Goal: Task Accomplishment & Management: Complete application form

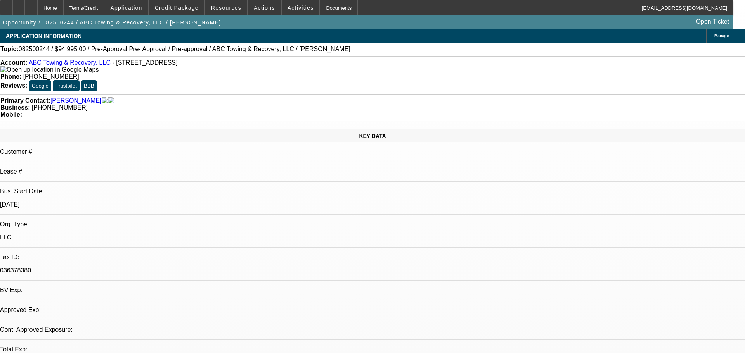
select select "0"
select select "2"
select select "0.1"
select select "4"
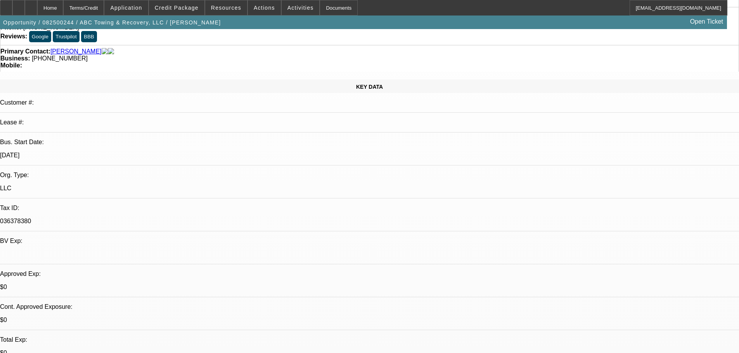
scroll to position [78, 0]
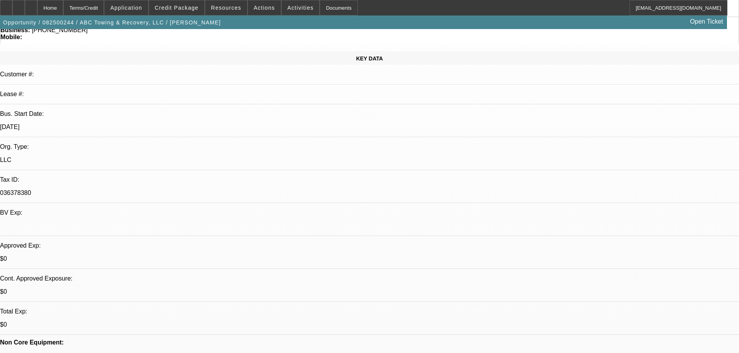
drag, startPoint x: 607, startPoint y: 282, endPoint x: 519, endPoint y: 267, distance: 88.9
drag, startPoint x: 518, startPoint y: 267, endPoint x: 632, endPoint y: 287, distance: 115.7
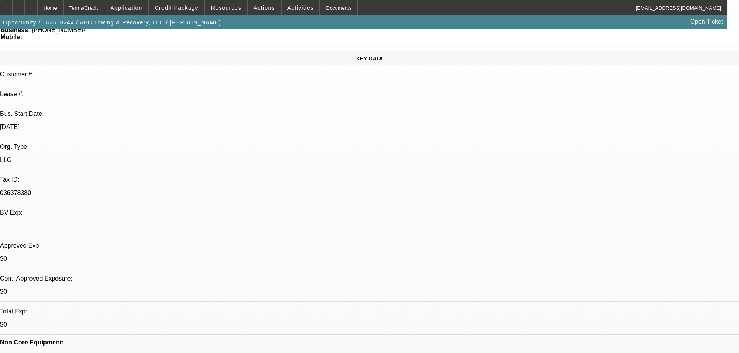
drag, startPoint x: 610, startPoint y: 285, endPoint x: 518, endPoint y: 270, distance: 93.2
drag, startPoint x: 519, startPoint y: 268, endPoint x: 644, endPoint y: 290, distance: 127.1
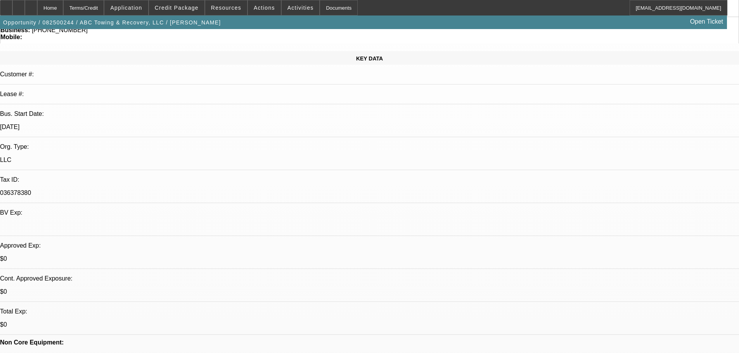
drag, startPoint x: 606, startPoint y: 282, endPoint x: 518, endPoint y: 271, distance: 88.7
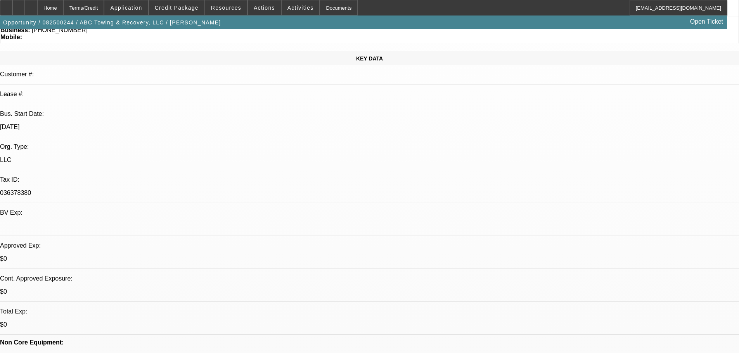
drag, startPoint x: 518, startPoint y: 269, endPoint x: 606, endPoint y: 283, distance: 89.1
drag, startPoint x: 606, startPoint y: 282, endPoint x: 529, endPoint y: 272, distance: 77.4
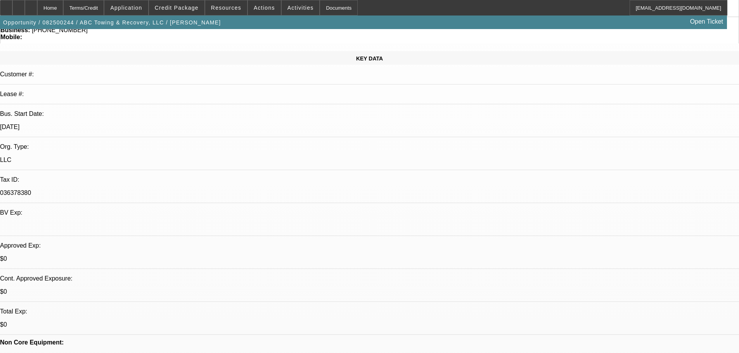
drag, startPoint x: 520, startPoint y: 269, endPoint x: 610, endPoint y: 279, distance: 91.3
drag, startPoint x: 606, startPoint y: 282, endPoint x: 517, endPoint y: 270, distance: 90.3
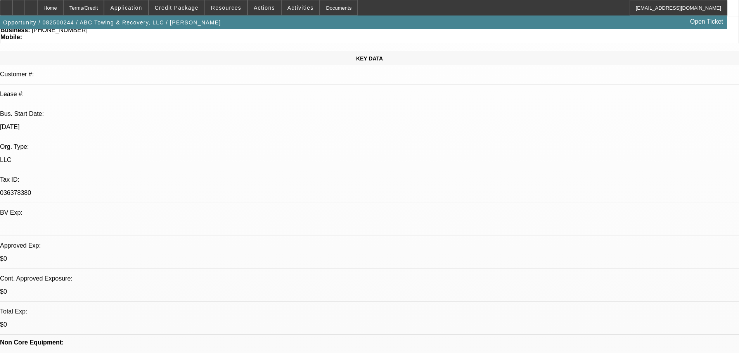
drag, startPoint x: 519, startPoint y: 266, endPoint x: 608, endPoint y: 282, distance: 89.9
drag, startPoint x: 606, startPoint y: 282, endPoint x: 518, endPoint y: 271, distance: 88.6
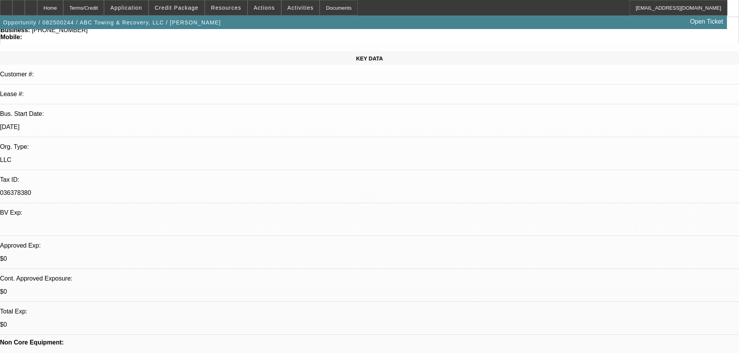
drag, startPoint x: 518, startPoint y: 267, endPoint x: 607, endPoint y: 283, distance: 90.7
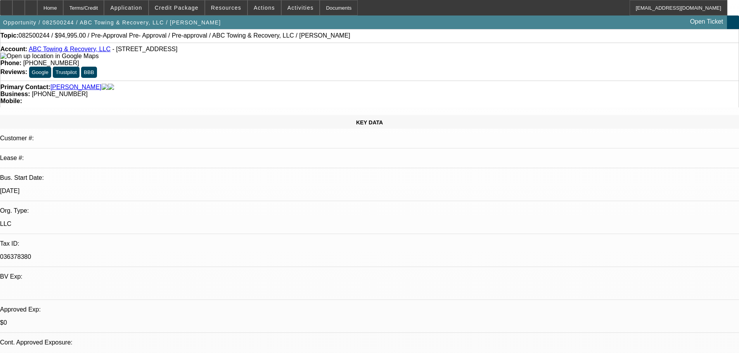
scroll to position [0, 0]
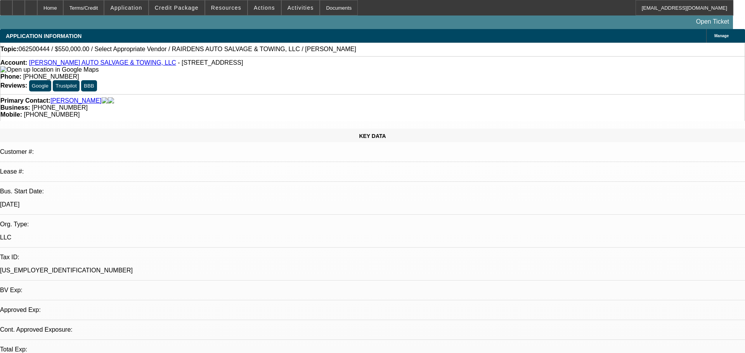
select select "0"
select select "2"
select select "0.1"
select select "4"
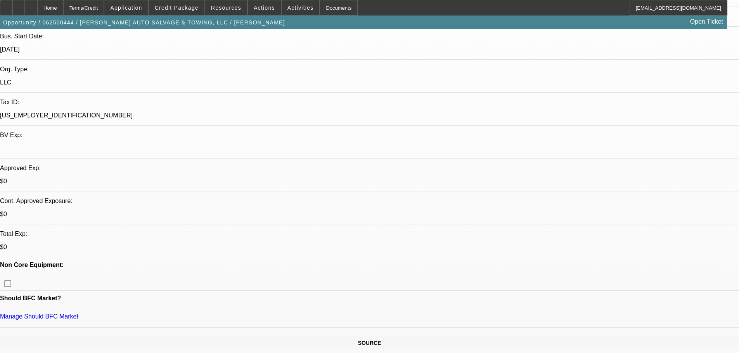
scroll to position [310, 0]
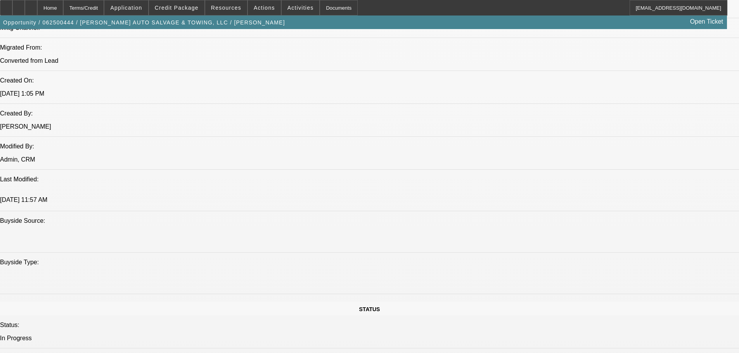
scroll to position [543, 0]
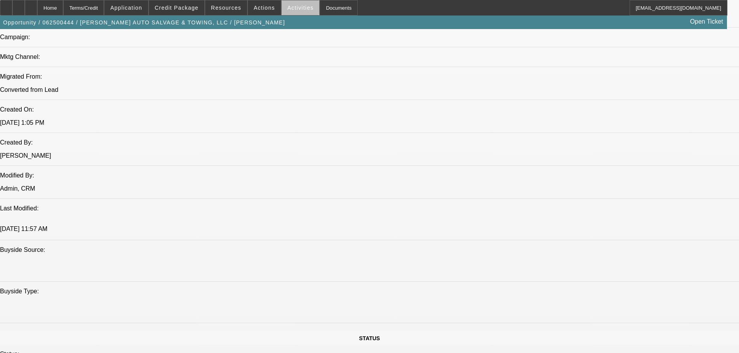
click at [295, 10] on span "Activities" at bounding box center [300, 8] width 26 height 6
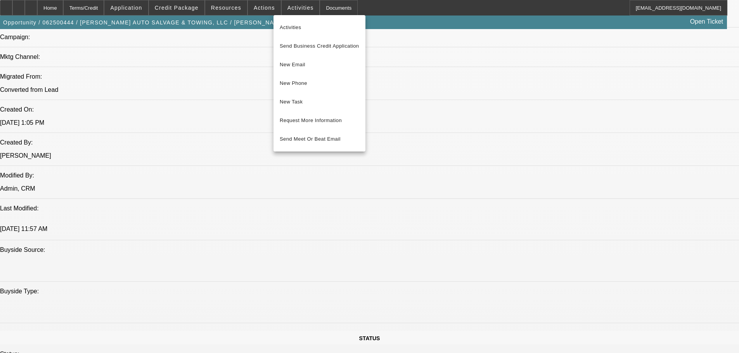
click at [257, 6] on div at bounding box center [369, 176] width 739 height 353
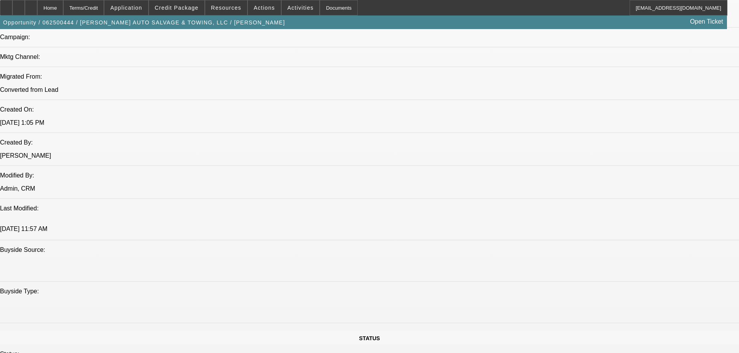
click at [257, 6] on span "Actions" at bounding box center [264, 8] width 21 height 6
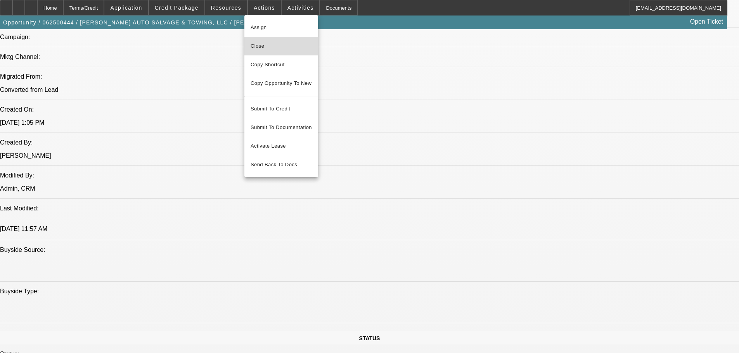
click at [272, 41] on button "Close" at bounding box center [281, 46] width 74 height 19
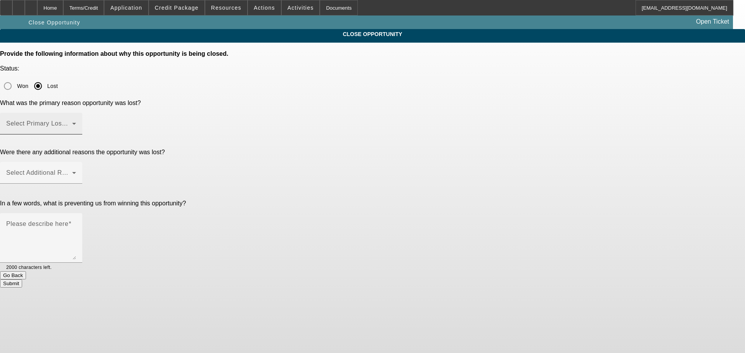
click at [72, 122] on span at bounding box center [39, 126] width 66 height 9
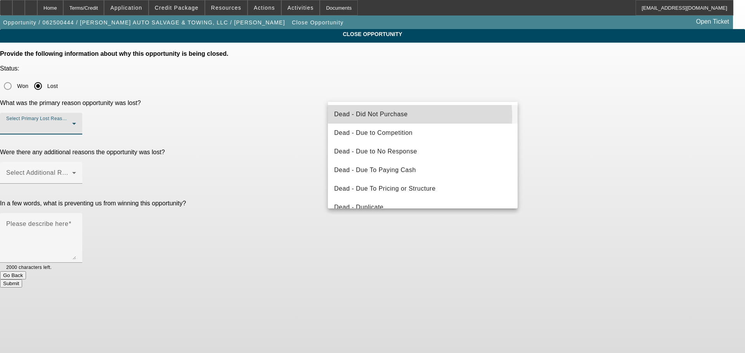
click at [403, 116] on span "Dead - Did Not Purchase" at bounding box center [370, 114] width 73 height 9
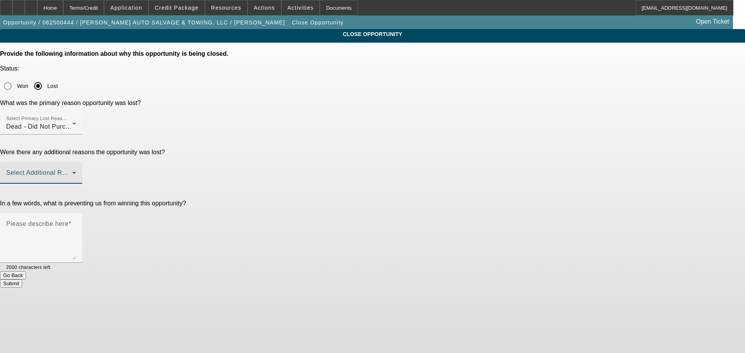
click at [72, 171] on span at bounding box center [39, 175] width 66 height 9
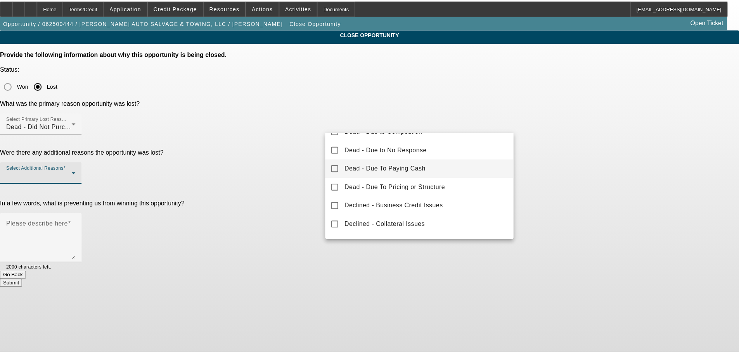
scroll to position [78, 0]
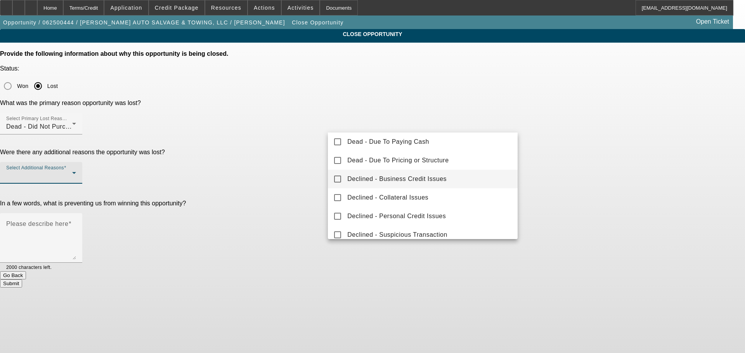
click at [447, 185] on mat-option "Declined - Business Credit Issues" at bounding box center [423, 179] width 190 height 19
click at [623, 177] on div at bounding box center [372, 176] width 745 height 353
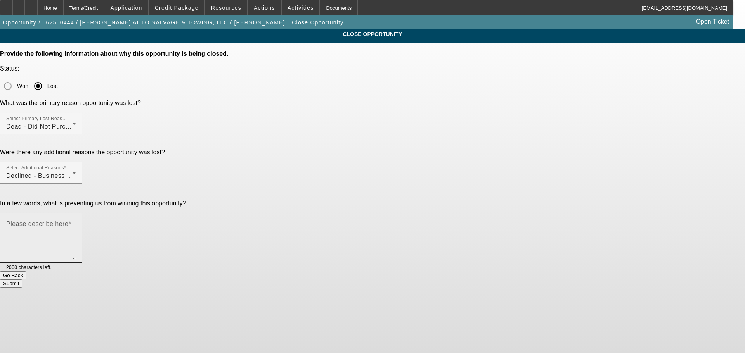
click at [76, 223] on textarea "Please describe here" at bounding box center [41, 241] width 70 height 37
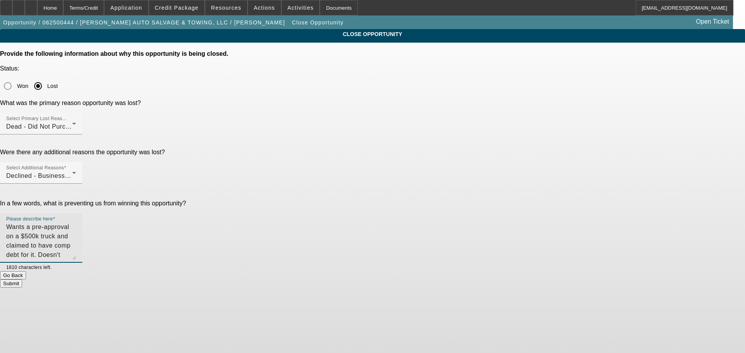
type textarea "Wants a pre-approval on a $500k truck and claimed to have comp debt for it. Doe…"
click at [22, 280] on button "Submit" at bounding box center [11, 284] width 22 height 8
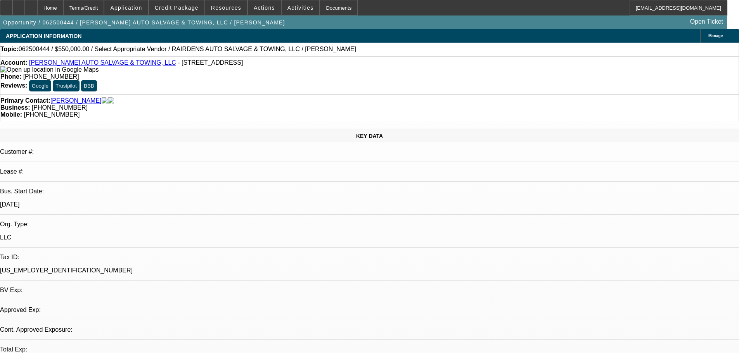
select select "0"
select select "2"
select select "0.1"
select select "4"
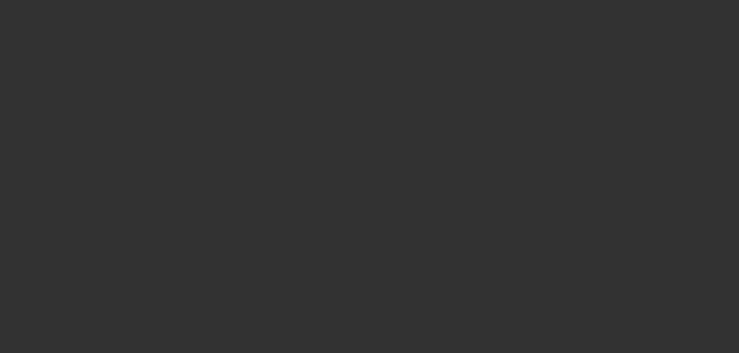
select select "0"
select select "6"
select select "0"
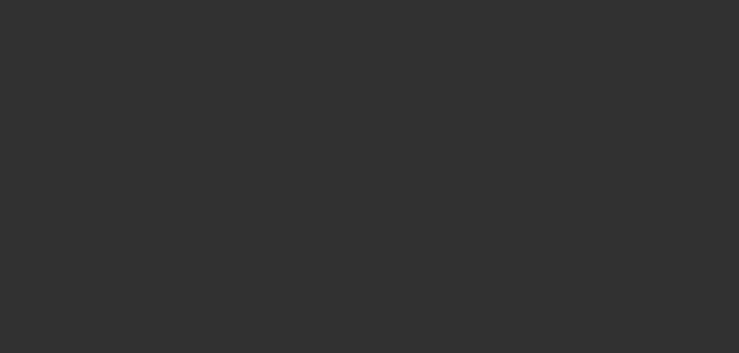
select select "0"
select select "6"
select select "0"
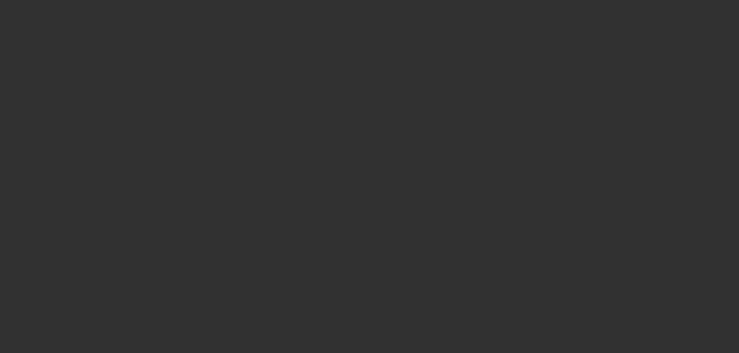
select select "0"
select select "6"
select select "0"
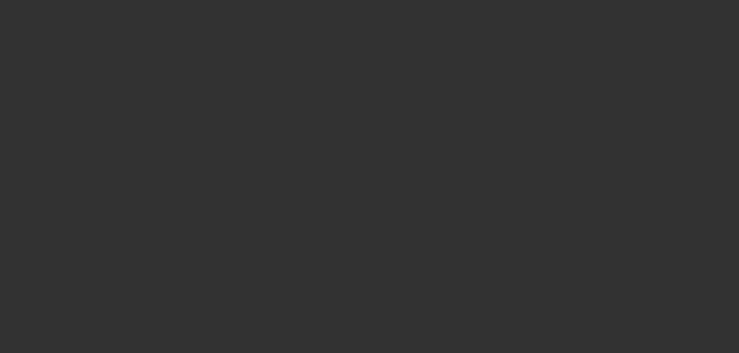
select select "6"
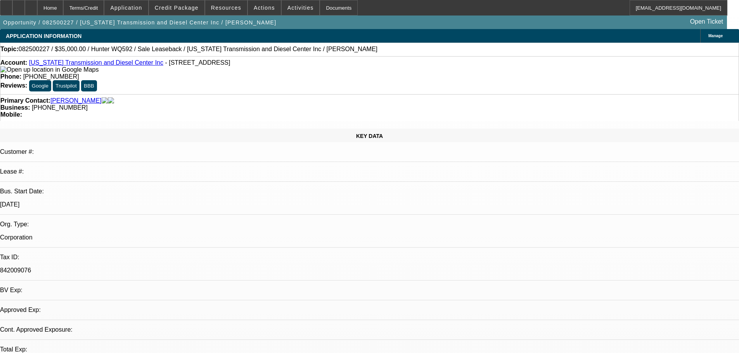
select select "0"
select select "6"
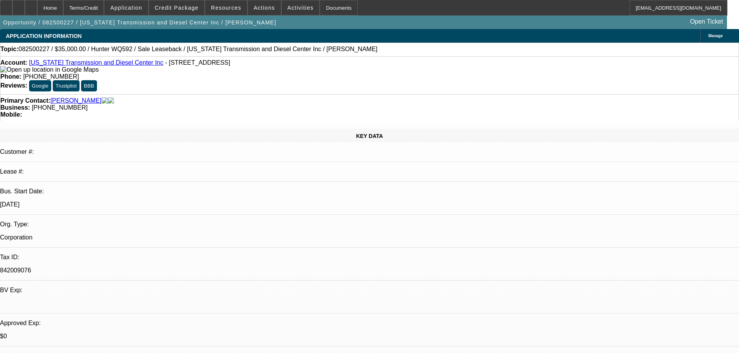
scroll to position [108, 0]
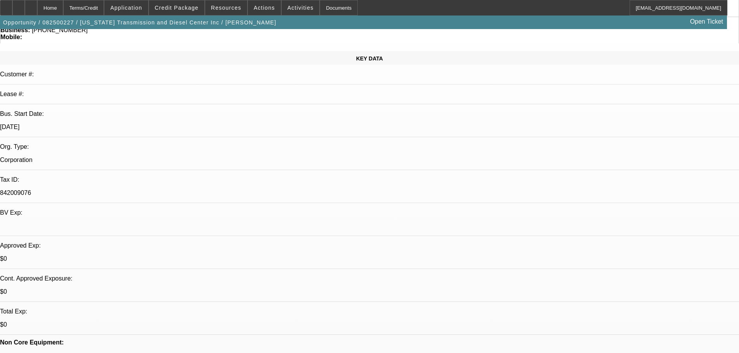
scroll to position [155, 0]
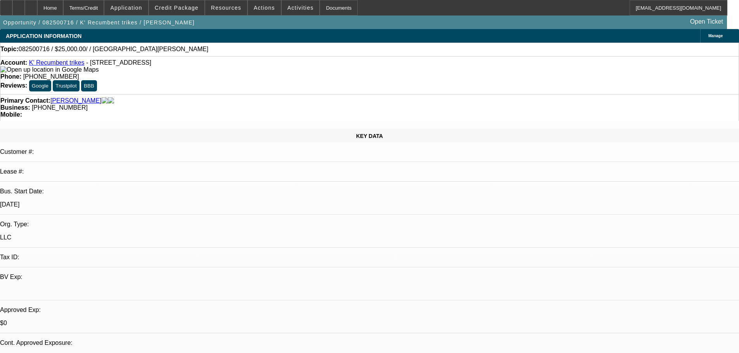
select select "0"
select select "2"
select select "0.1"
select select "4"
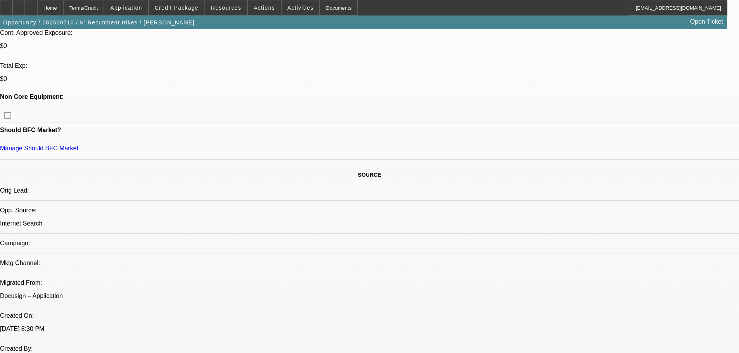
scroll to position [17, 0]
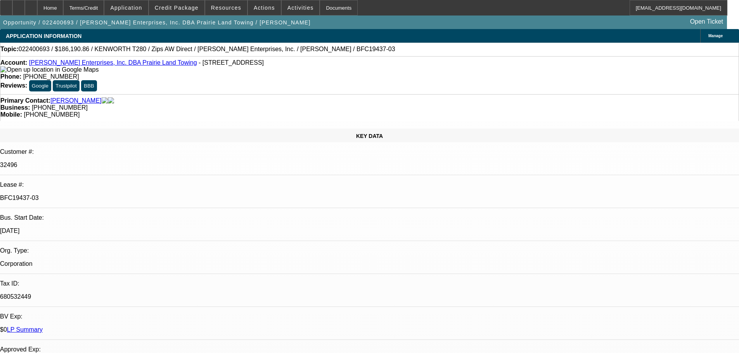
select select "0"
select select "3"
select select "0"
select select "6"
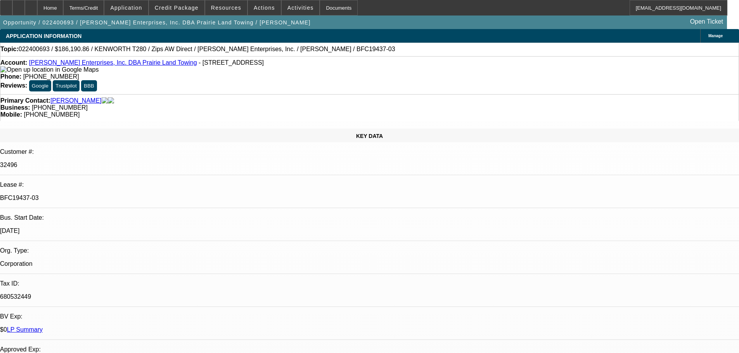
select select "0"
select select "3"
select select "0"
select select "6"
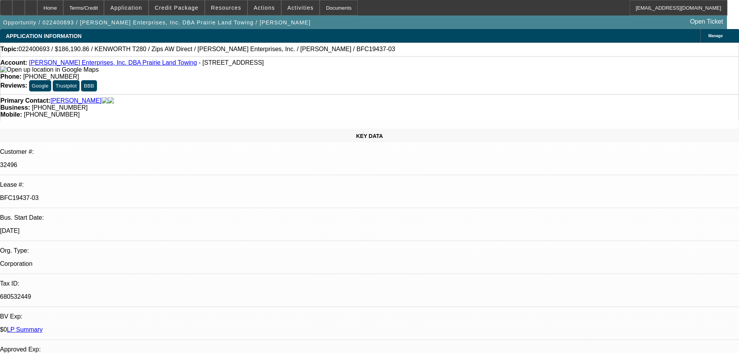
select select "0"
select select "3"
select select "0"
select select "6"
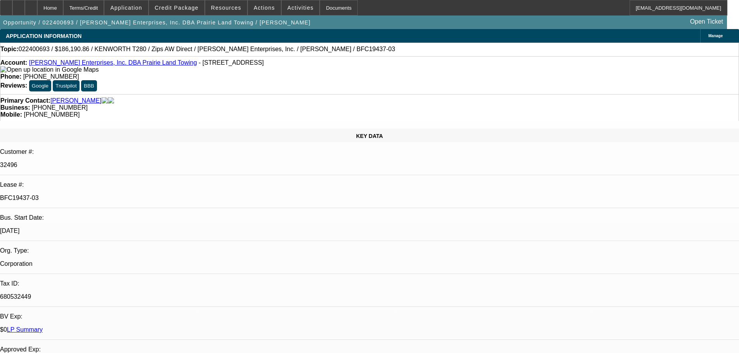
select select "0"
select select "6"
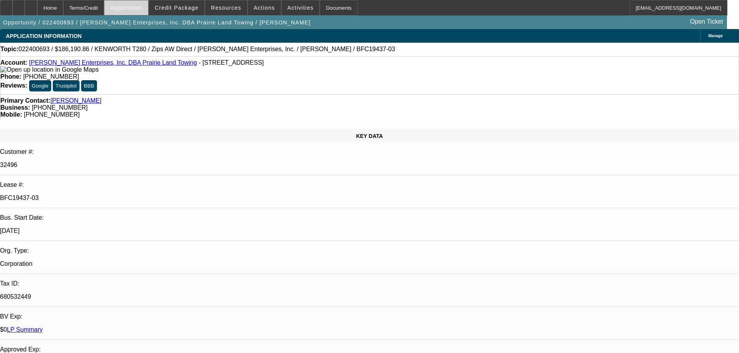
select select "0"
select select "3"
select select "0"
select select "6"
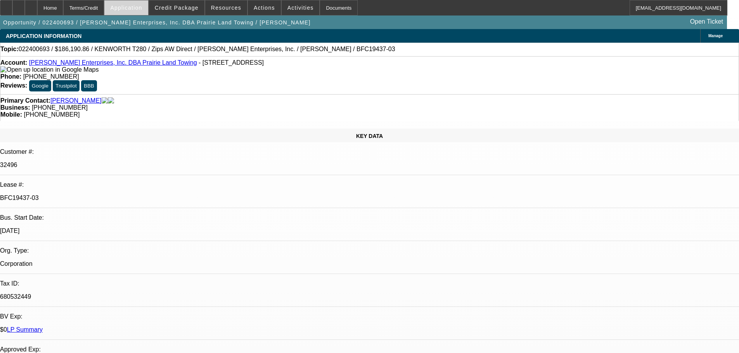
select select "0"
select select "3"
select select "0"
select select "6"
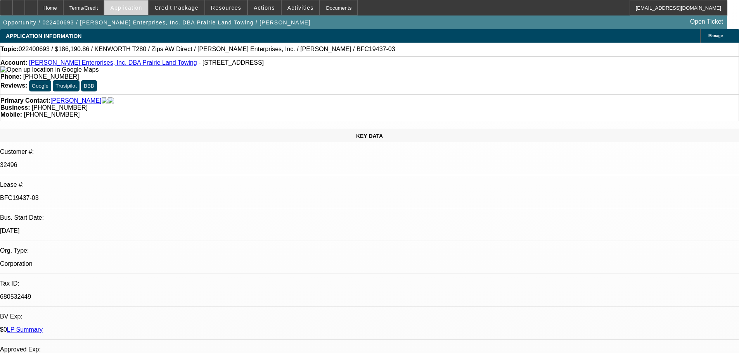
select select "0"
select select "3"
select select "0"
select select "6"
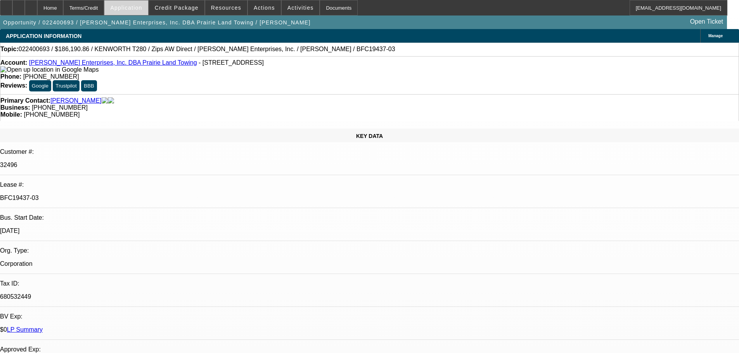
select select "0"
select select "6"
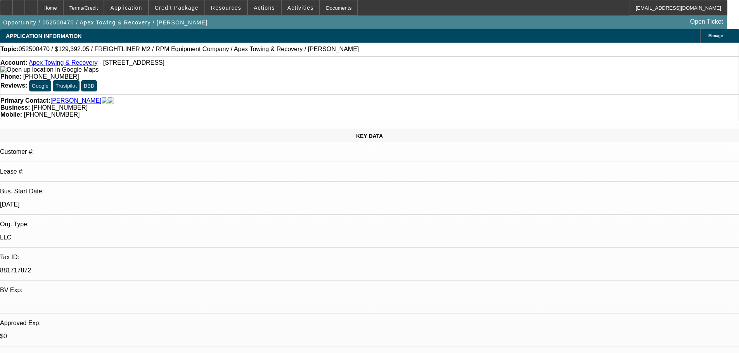
select select "0"
select select "6"
select select "0"
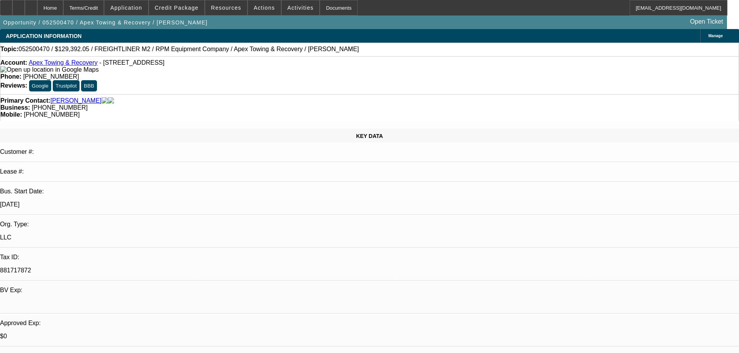
select select "0"
select select "6"
select select "0"
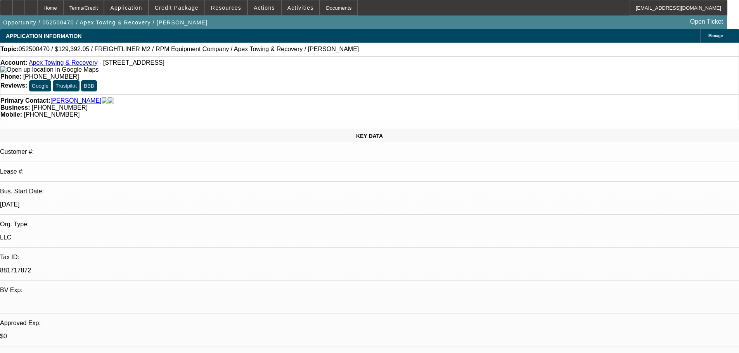
select select "0"
select select "6"
select select "0"
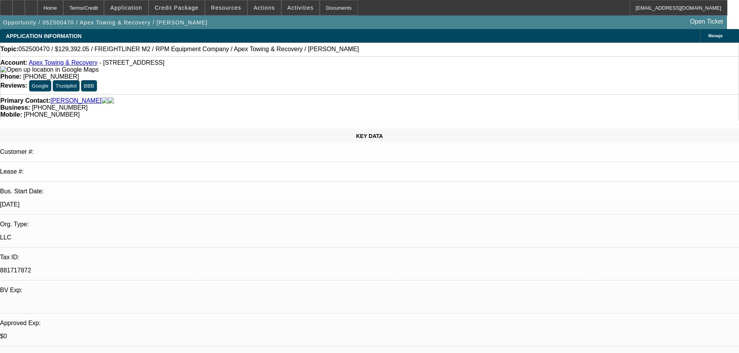
select select "6"
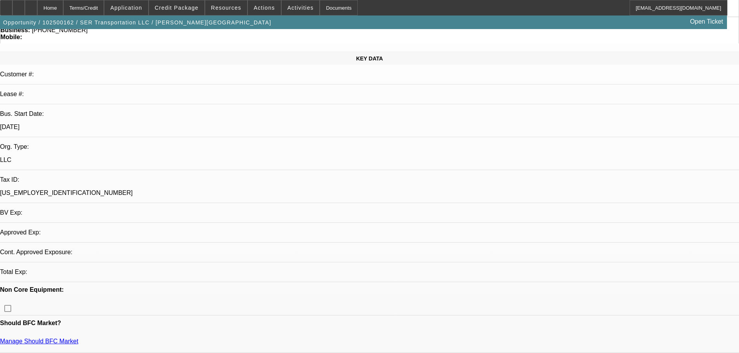
select select "0"
select select "2"
select select "0.1"
select select "4"
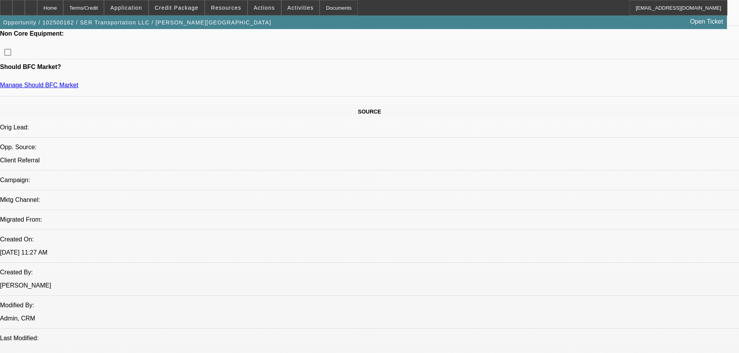
scroll to position [388, 0]
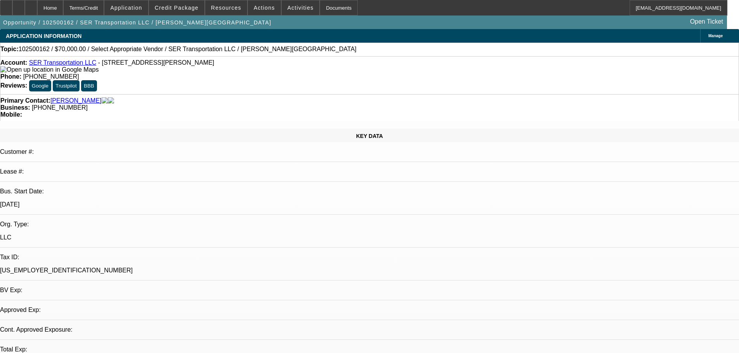
select select "0"
select select "2"
select select "0.1"
select select "4"
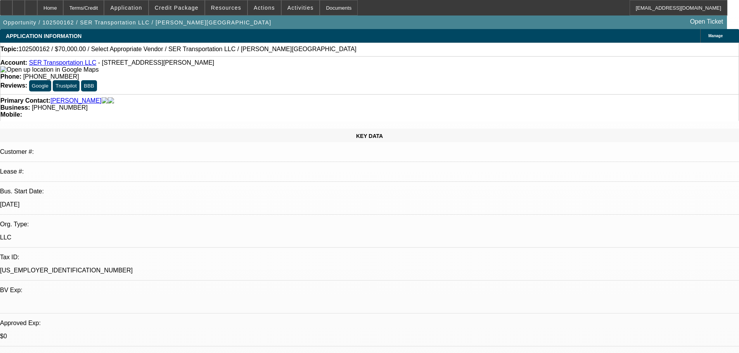
scroll to position [78, 0]
click at [171, 5] on span "Credit Package" at bounding box center [177, 8] width 44 height 6
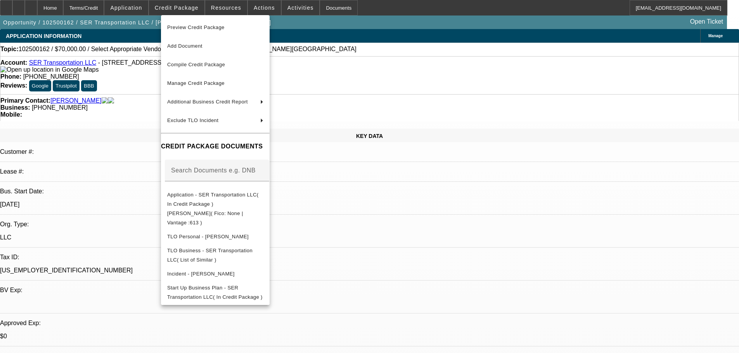
drag, startPoint x: 570, startPoint y: 196, endPoint x: 566, endPoint y: 195, distance: 3.9
click at [570, 196] on div at bounding box center [369, 176] width 739 height 353
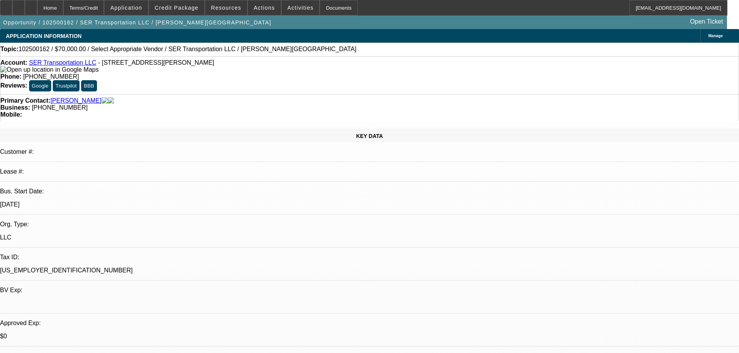
drag, startPoint x: 523, startPoint y: 206, endPoint x: 635, endPoint y: 211, distance: 111.8
drag, startPoint x: 600, startPoint y: 214, endPoint x: 507, endPoint y: 176, distance: 99.7
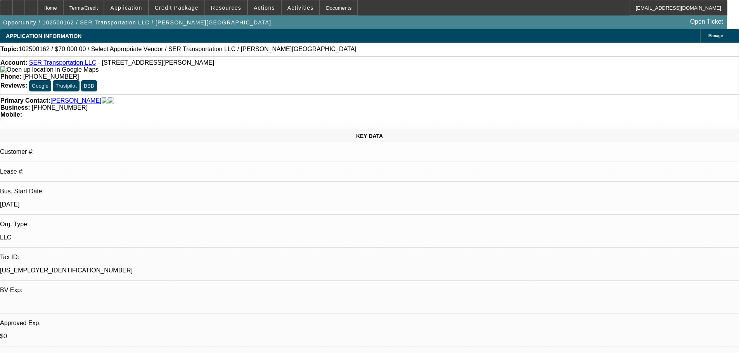
drag, startPoint x: 508, startPoint y: 176, endPoint x: 630, endPoint y: 217, distance: 129.3
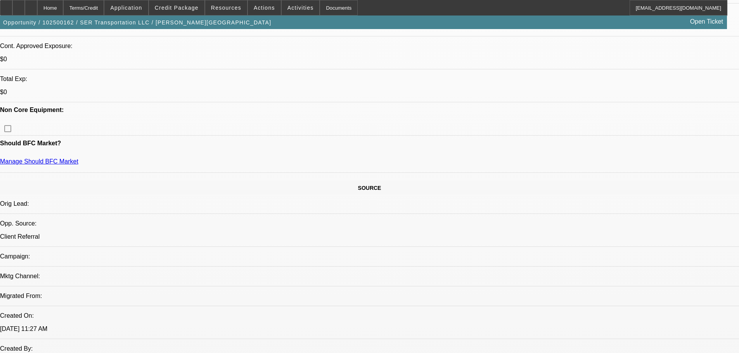
scroll to position [388, 0]
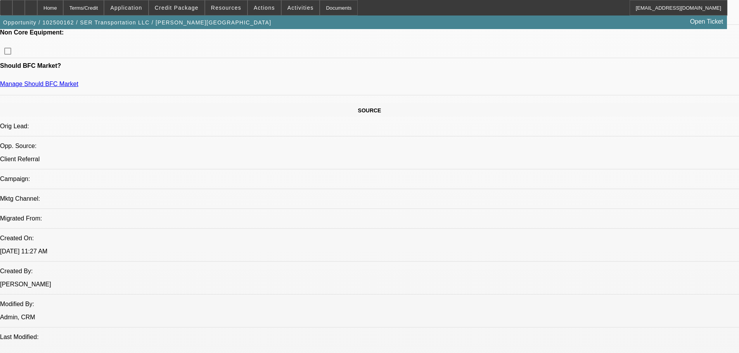
click at [168, 8] on span "Credit Package" at bounding box center [177, 8] width 44 height 6
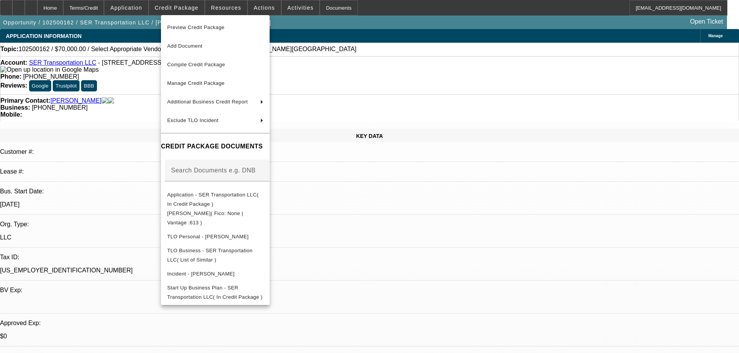
click at [387, 104] on div at bounding box center [369, 176] width 739 height 353
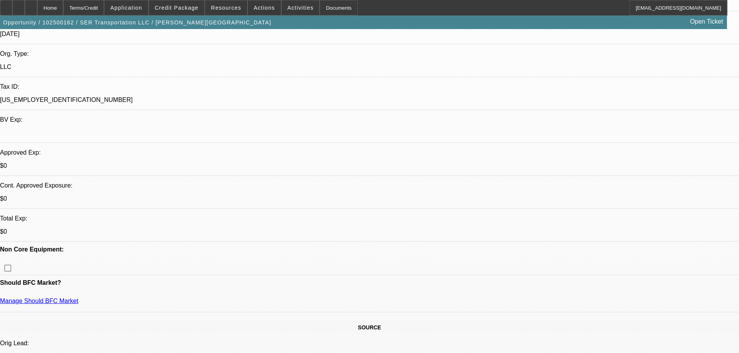
scroll to position [155, 0]
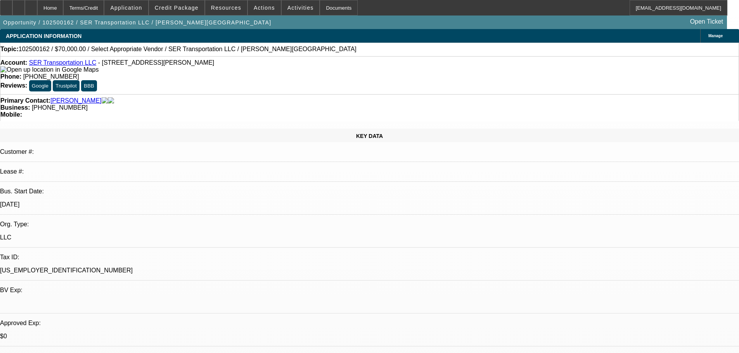
scroll to position [78, 0]
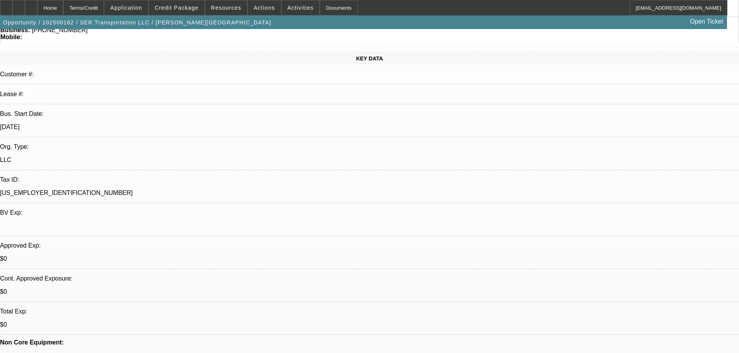
drag, startPoint x: 427, startPoint y: 209, endPoint x: 294, endPoint y: 211, distance: 133.8
drag, startPoint x: 440, startPoint y: 197, endPoint x: 14, endPoint y: 199, distance: 426.6
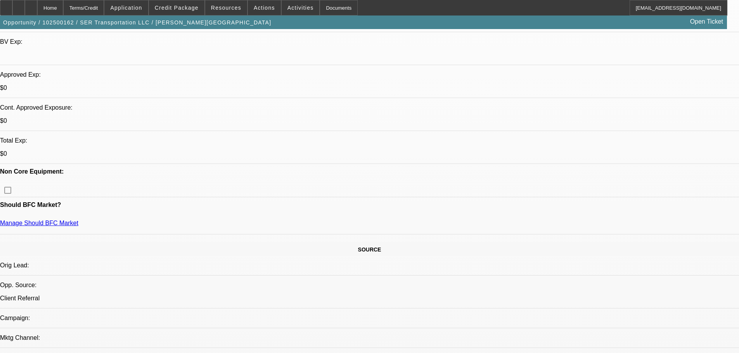
scroll to position [233, 0]
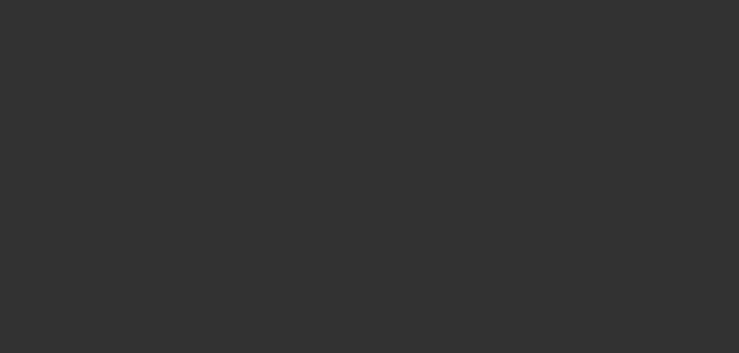
select select "0"
select select "2"
select select "0.1"
select select "4"
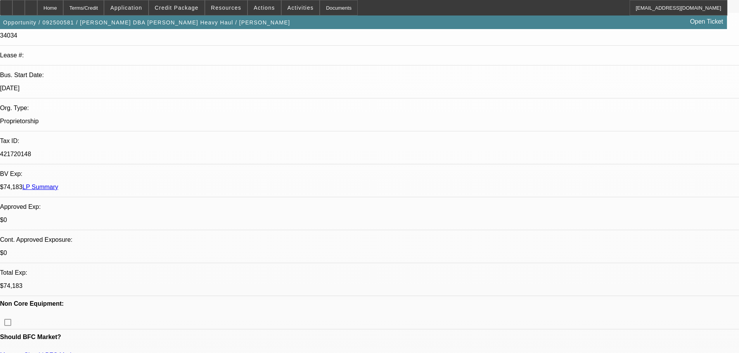
scroll to position [155, 0]
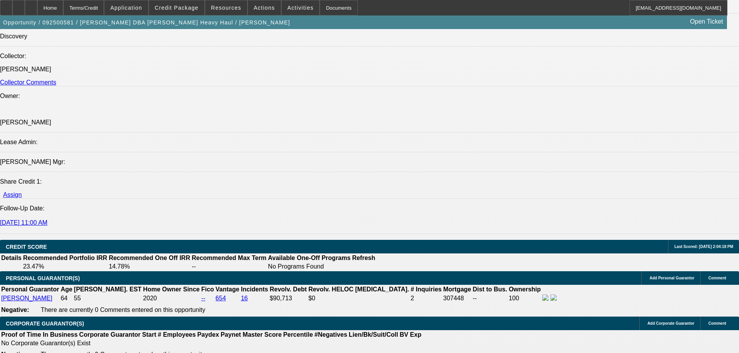
scroll to position [0, 0]
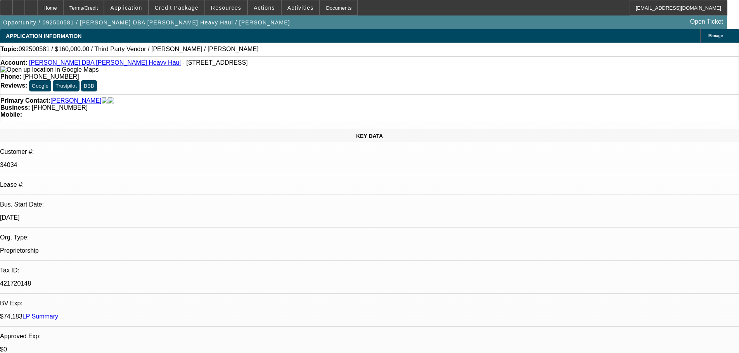
drag, startPoint x: 541, startPoint y: 142, endPoint x: 536, endPoint y: 152, distance: 10.6
drag, startPoint x: 535, startPoint y: 149, endPoint x: 541, endPoint y: 143, distance: 8.8
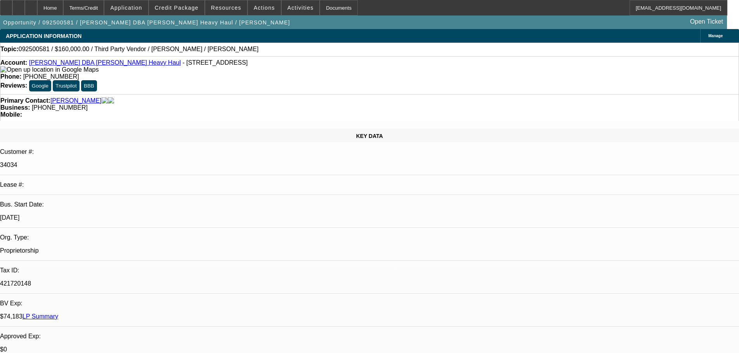
copy div "https://bigtruckequipment.com/listings/2019-peterbilt-389-sleeper-tractor-truck/"
drag, startPoint x: 586, startPoint y: 211, endPoint x: 625, endPoint y: 213, distance: 39.2
copy div "(909) 600-7555"
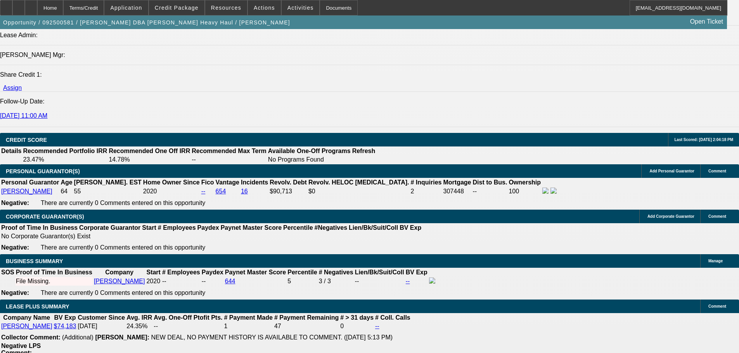
scroll to position [1241, 0]
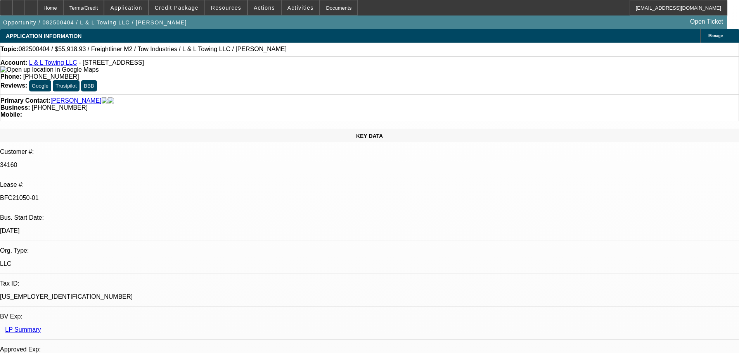
select select "0"
select select "2"
select select "0.1"
select select "4"
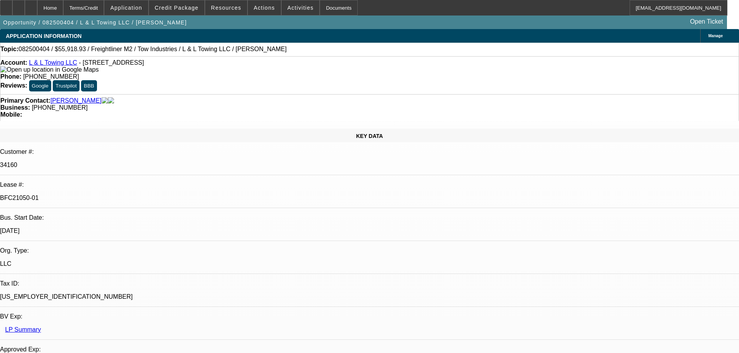
select select "0"
select select "2"
select select "0.1"
select select "4"
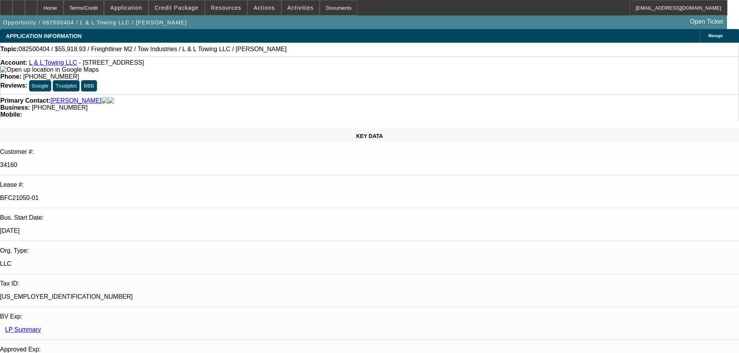
select select "0"
select select "2"
select select "0.1"
select select "4"
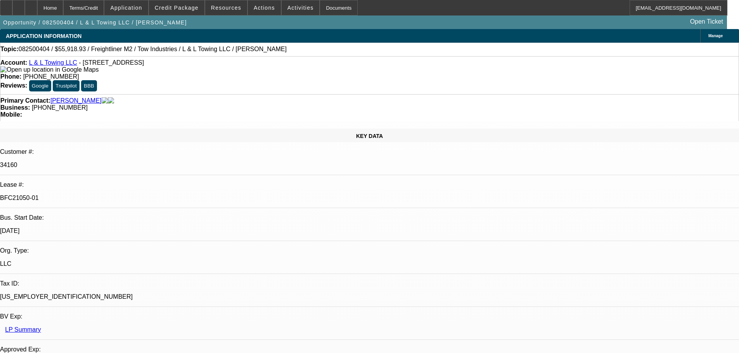
select select "0"
select select "2"
select select "0.1"
select select "4"
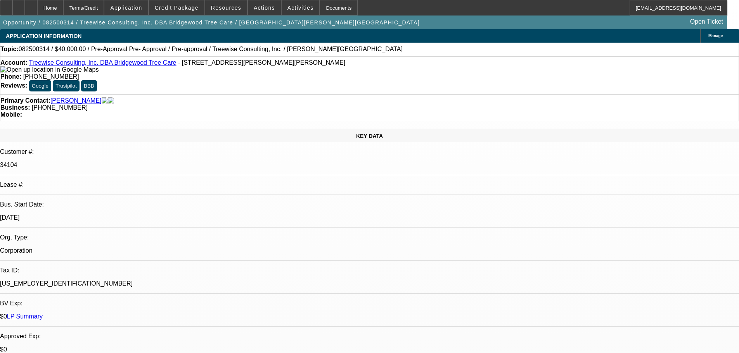
select select "0"
select select "3"
select select "0"
select select "6"
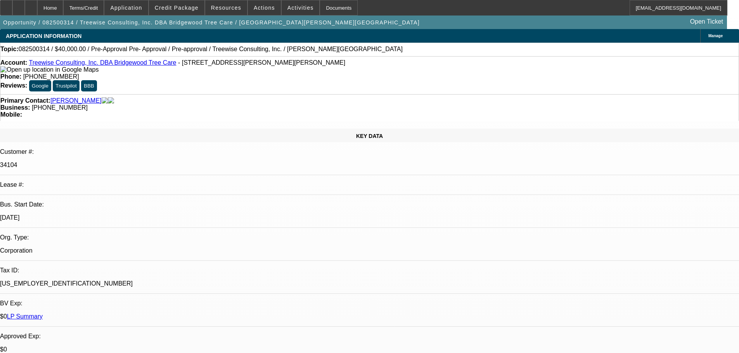
select select "0"
select select "3"
select select "0"
select select "6"
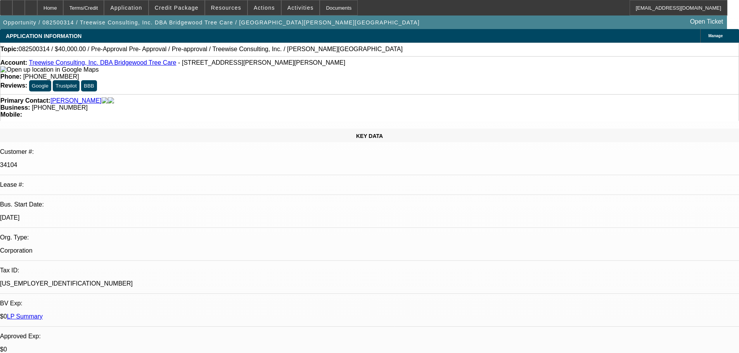
select select "0"
select select "3"
select select "0"
select select "6"
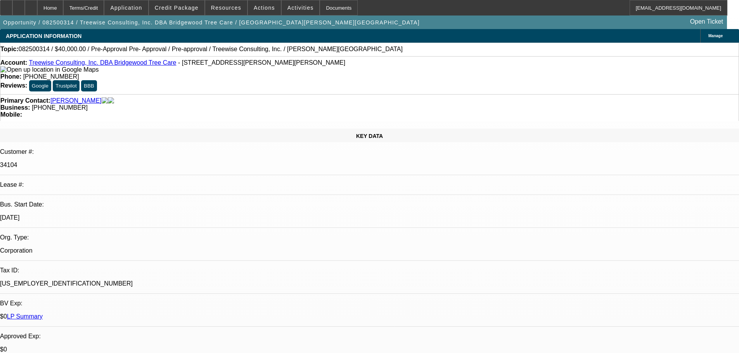
select select "0"
select select "3"
select select "0"
select select "6"
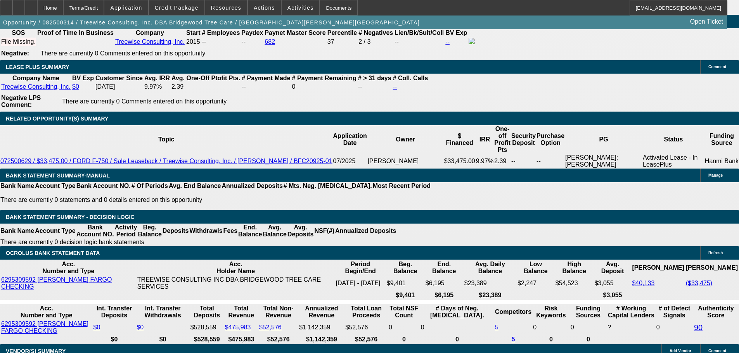
scroll to position [1242, 0]
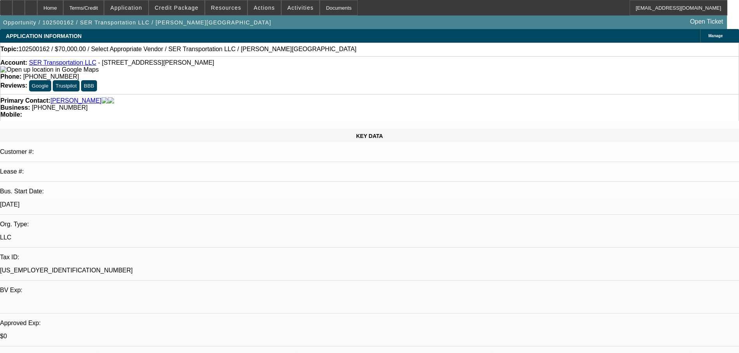
select select "0"
select select "2"
select select "0.1"
select select "4"
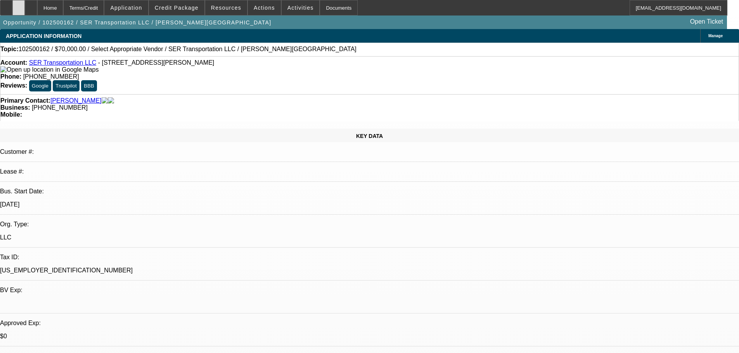
click at [25, 10] on div at bounding box center [18, 8] width 12 height 16
click at [37, 6] on div at bounding box center [31, 8] width 12 height 16
select select "0"
select select "2"
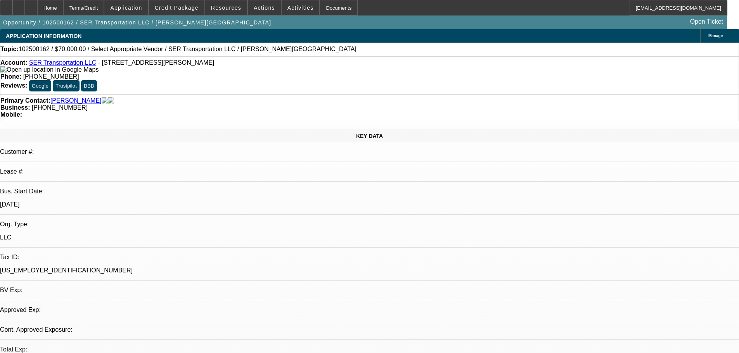
select select "0.1"
select select "4"
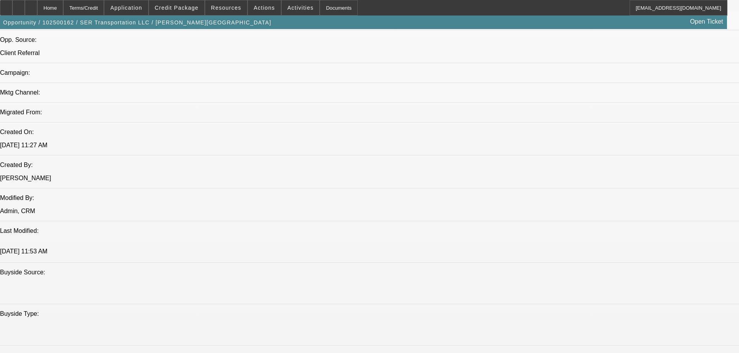
scroll to position [465, 0]
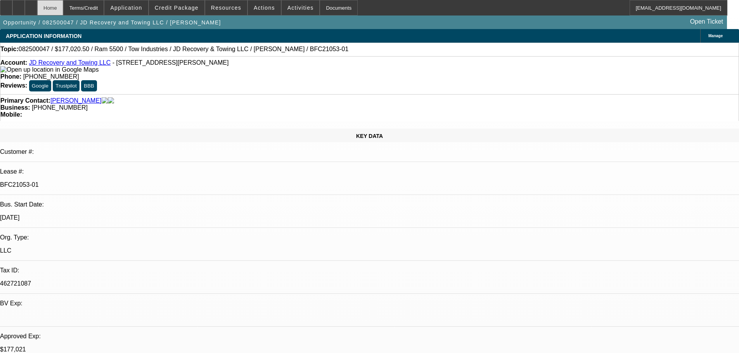
select select "0"
select select "0.1"
select select "5"
select select "0"
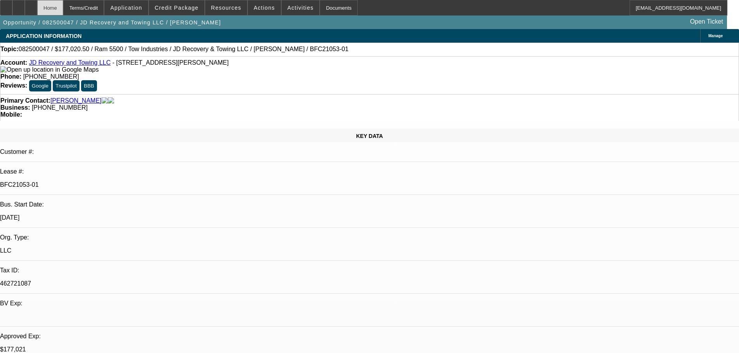
select select "0"
select select "0.1"
select select "5"
select select "0"
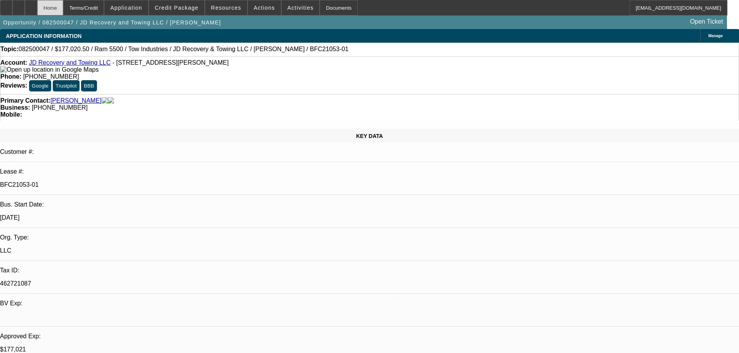
select select "0.1"
select select "4"
select select "0"
select select "0.1"
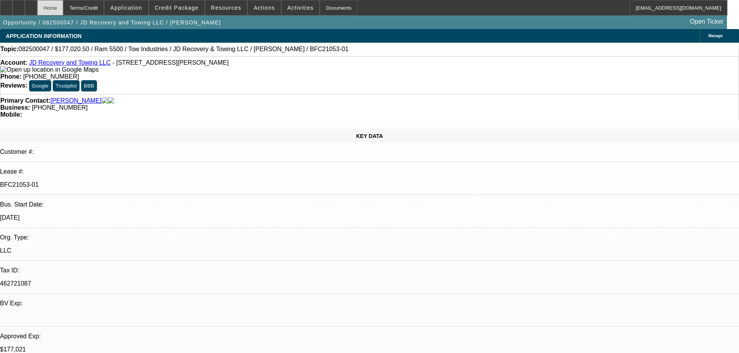
select select "4"
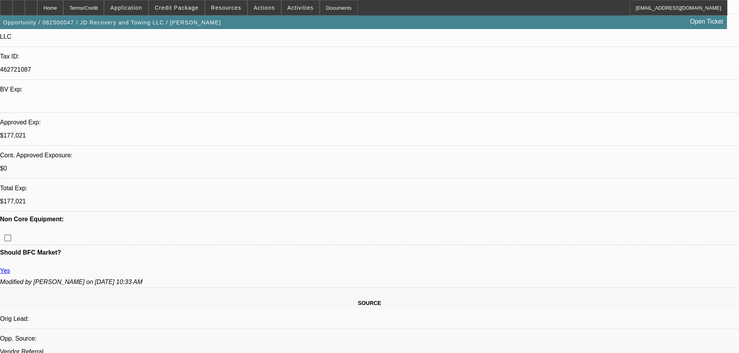
scroll to position [233, 0]
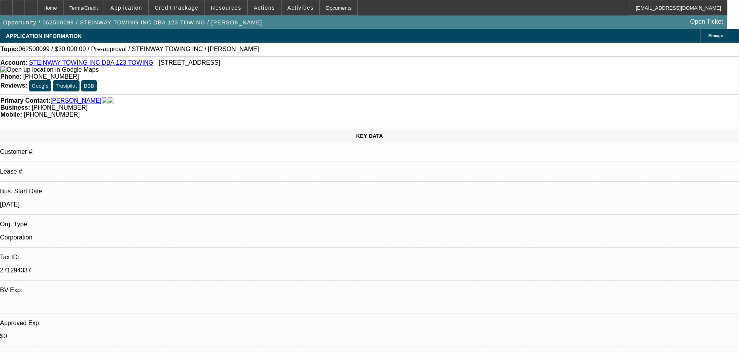
select select "0"
select select "2"
select select "0.1"
select select "4"
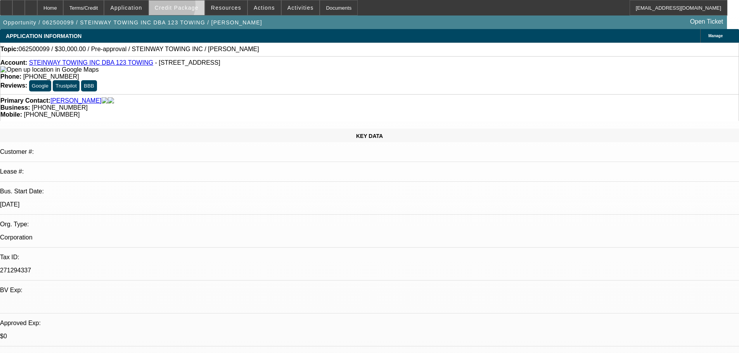
click at [176, 7] on span "Credit Package" at bounding box center [177, 8] width 44 height 6
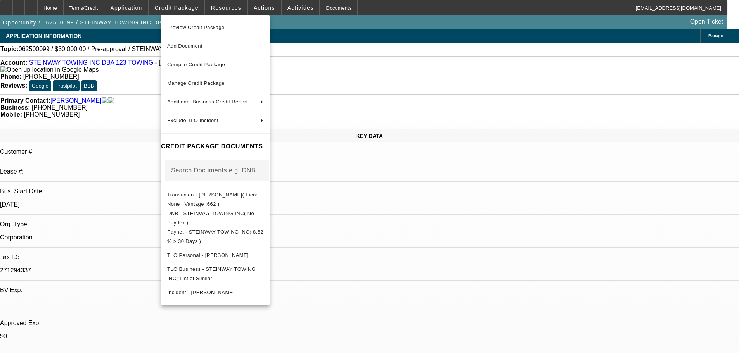
click at [379, 47] on div at bounding box center [369, 176] width 739 height 353
